Goal: Information Seeking & Learning: Find specific fact

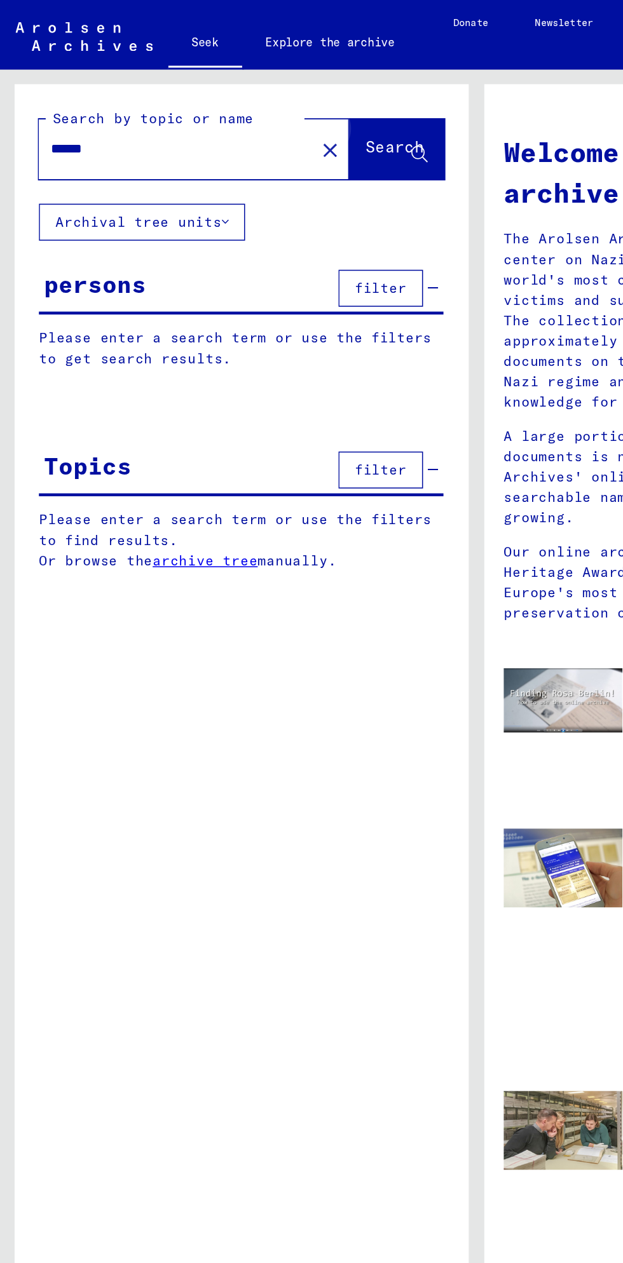
click at [260, 99] on font "Search" at bounding box center [258, 96] width 38 height 13
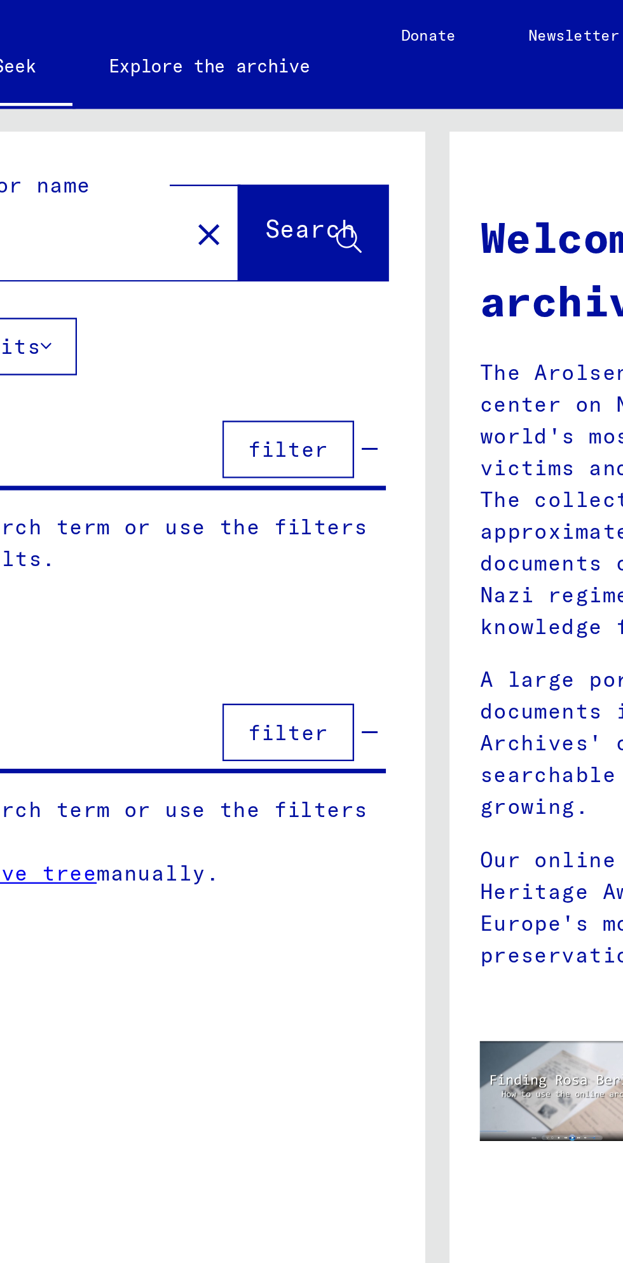
click at [324, 164] on div "Welcome to the online archive! The Arolsen Archives are an international center…" at bounding box center [465, 245] width 290 height 342
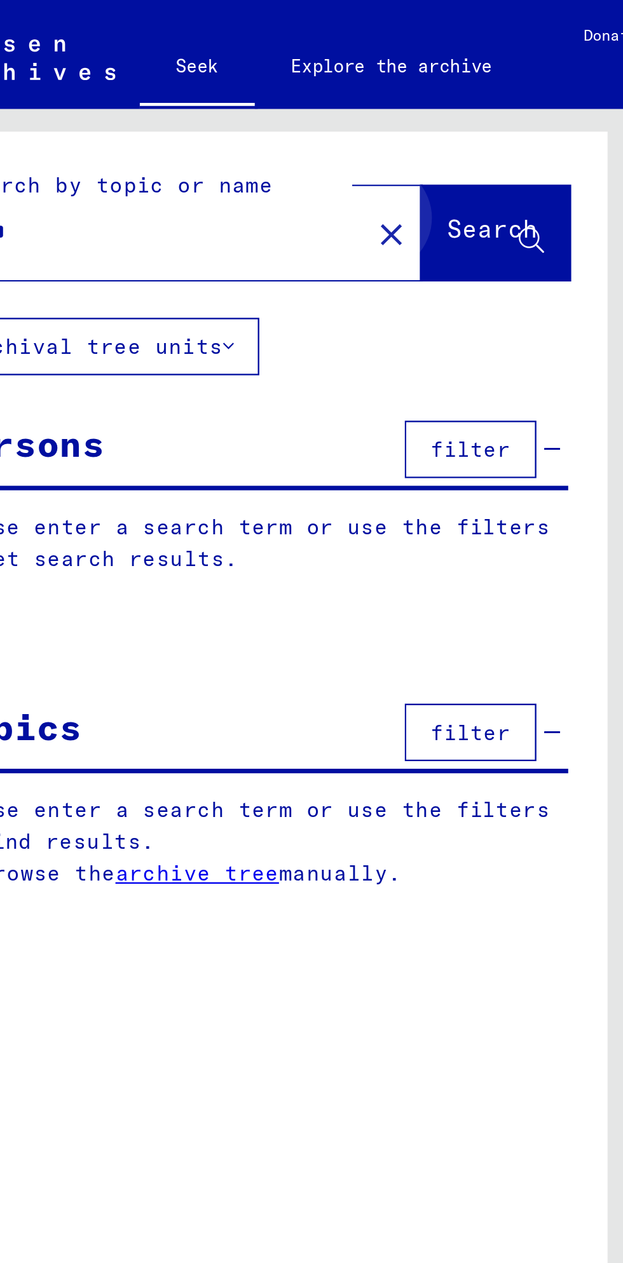
click at [261, 107] on button "Search" at bounding box center [259, 97] width 62 height 39
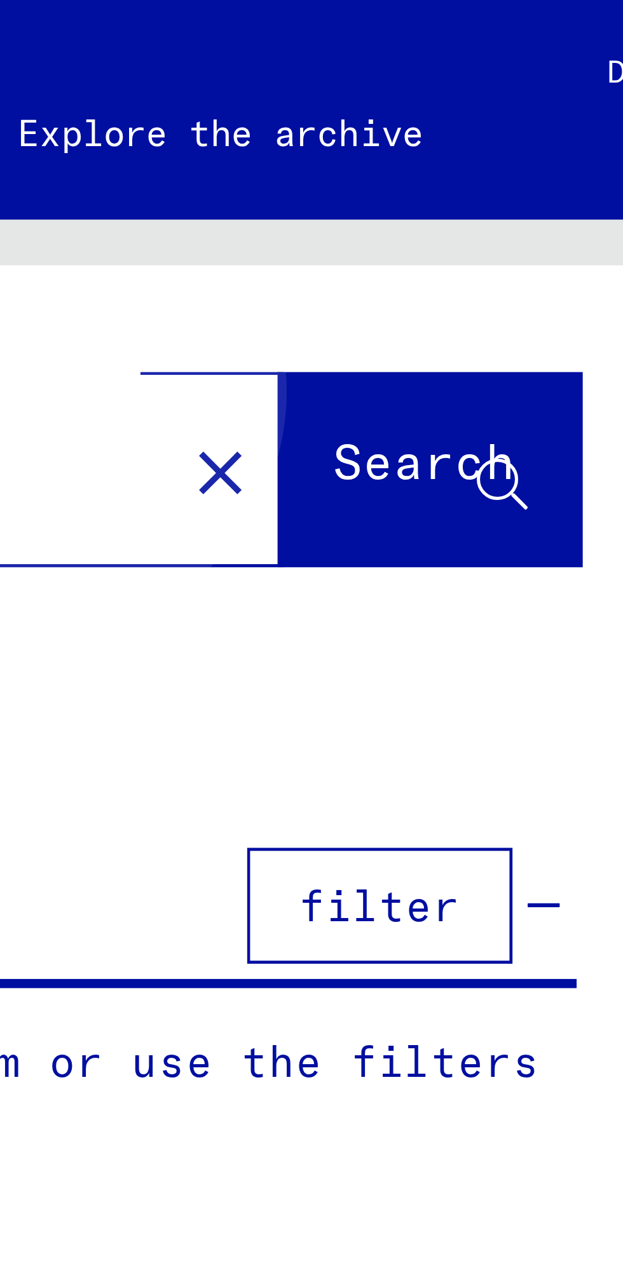
scroll to position [0, 1]
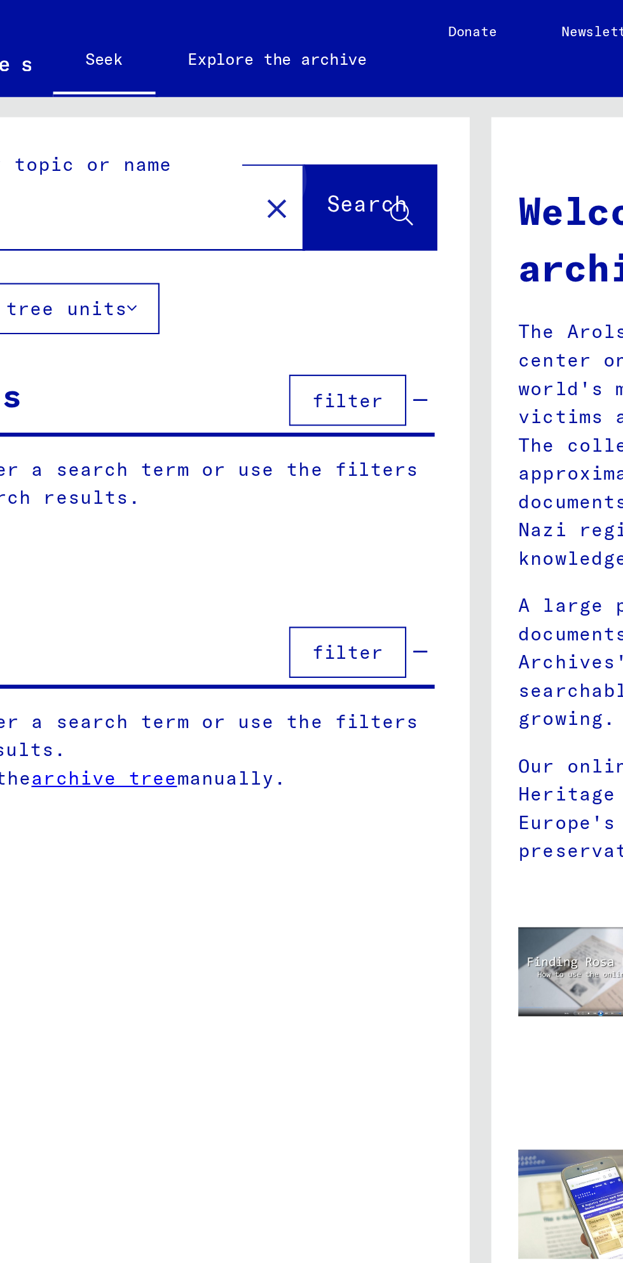
click at [259, 99] on font "Search" at bounding box center [258, 96] width 38 height 13
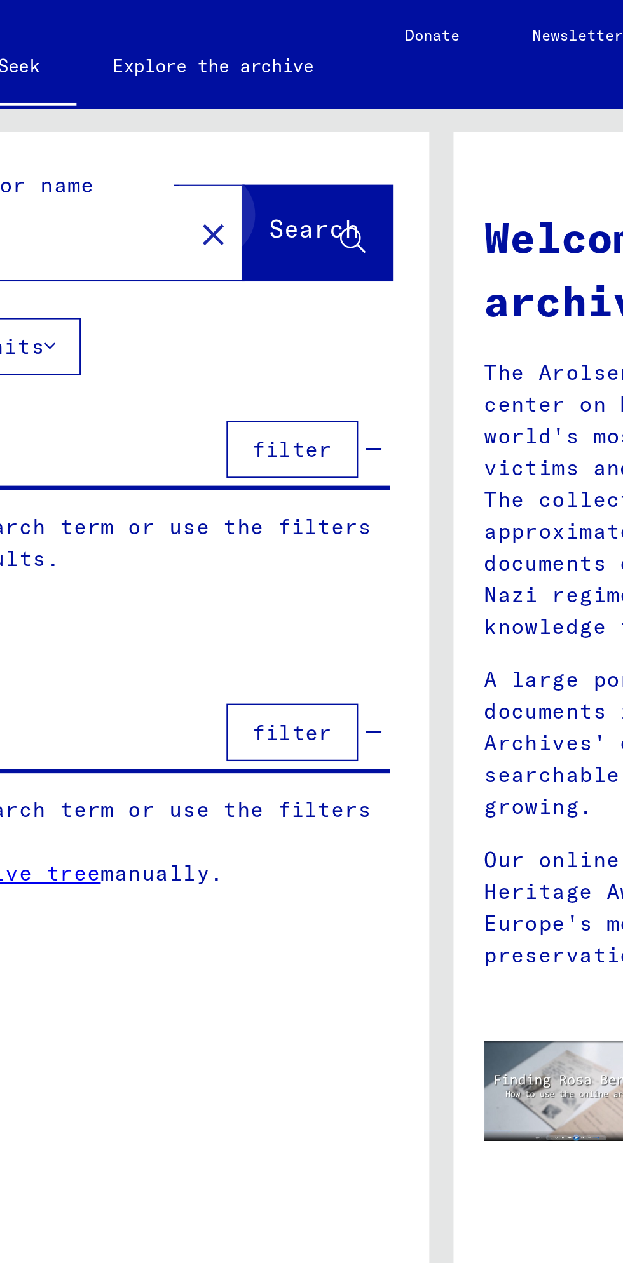
click at [264, 105] on span "Search" at bounding box center [259, 99] width 41 height 13
click at [239, 98] on font "Search" at bounding box center [258, 96] width 38 height 13
click at [262, 70] on div "Search by topic or name ****** close Search" at bounding box center [158, 94] width 297 height 78
click at [294, 62] on div "Search by topic or name ****** close Search" at bounding box center [158, 94] width 297 height 78
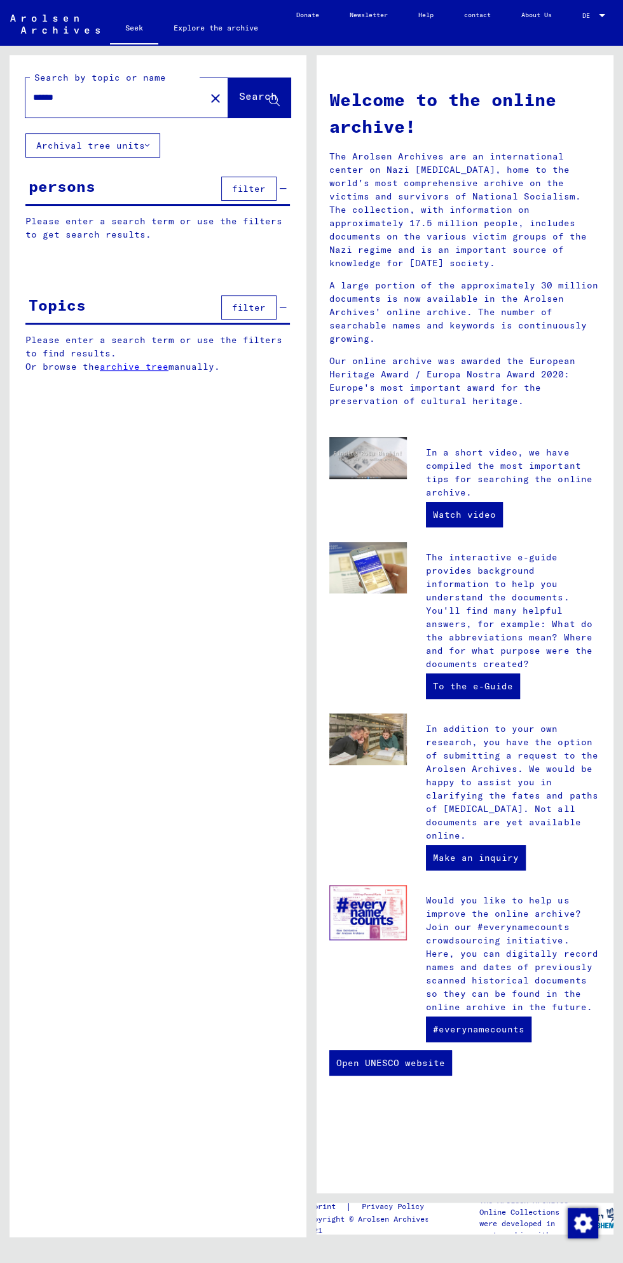
click at [327, 342] on div "Welcome to the online archive! The Arolsen Archives are an international center…" at bounding box center [465, 245] width 290 height 342
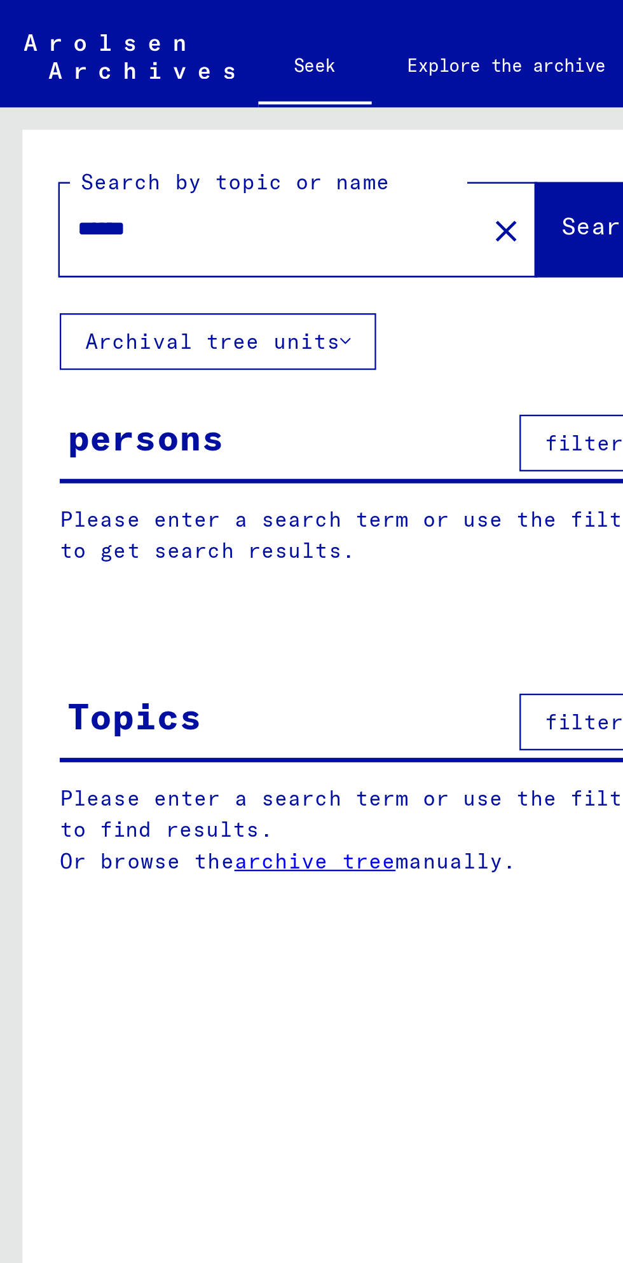
scroll to position [0, 3]
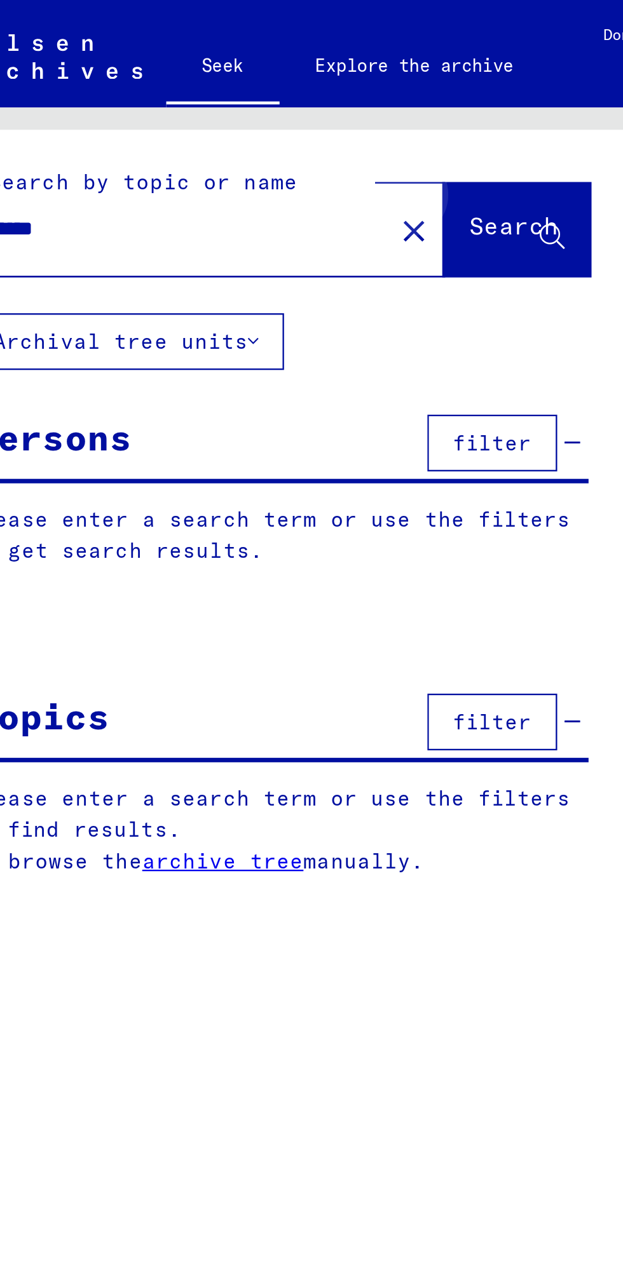
click at [260, 98] on font "Search" at bounding box center [258, 96] width 38 height 13
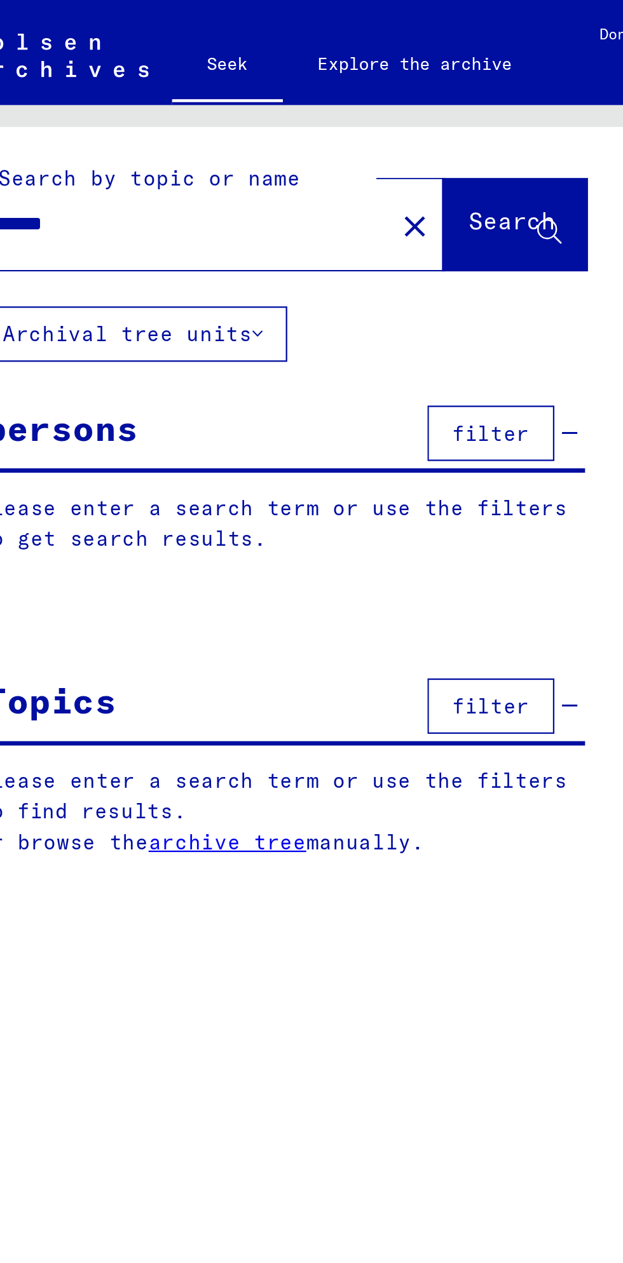
scroll to position [0, 0]
